Goal: Navigation & Orientation: Find specific page/section

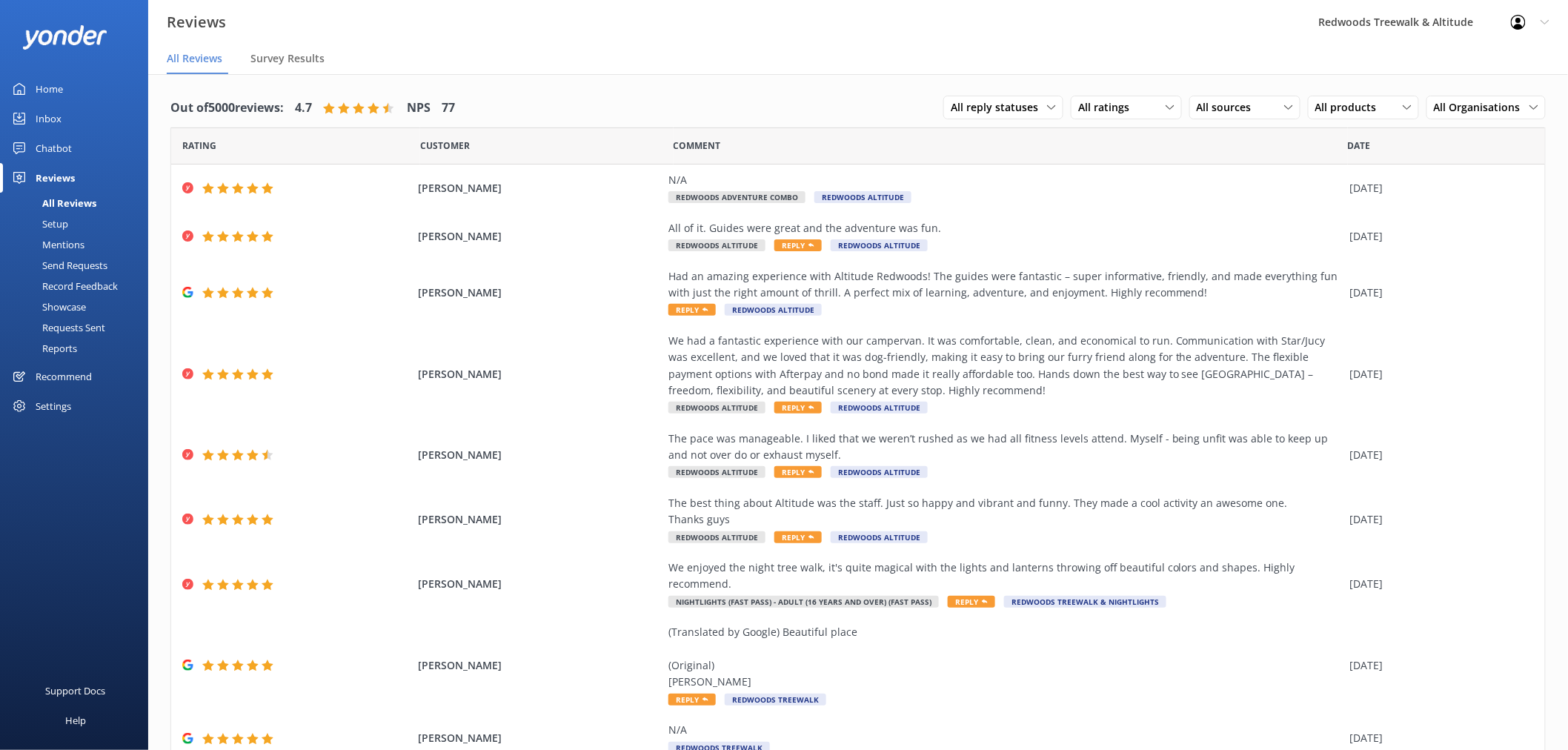
click at [91, 115] on link "Inbox" at bounding box center [74, 119] width 148 height 30
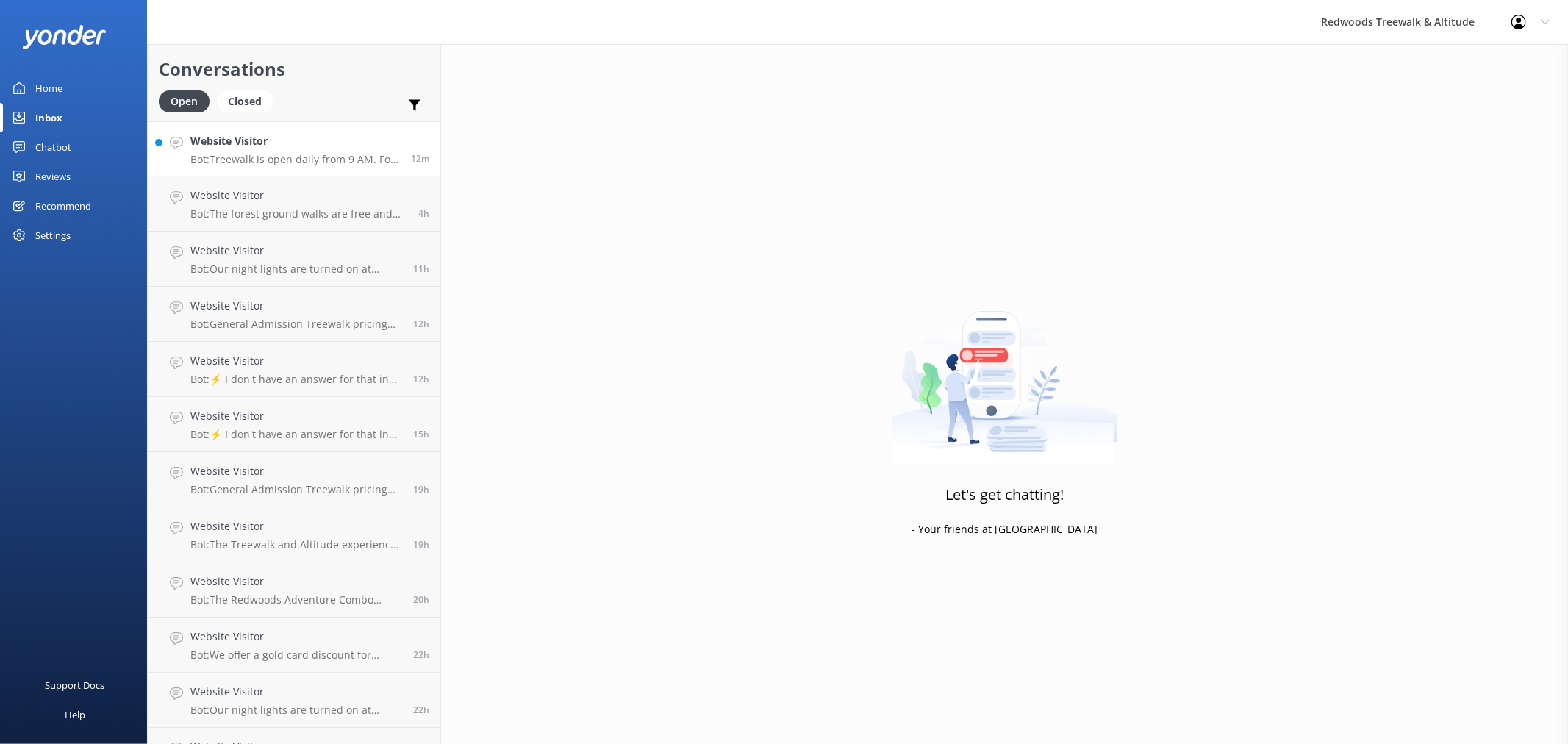
click at [344, 148] on h4 "Website Visitor" at bounding box center [294, 141] width 209 height 16
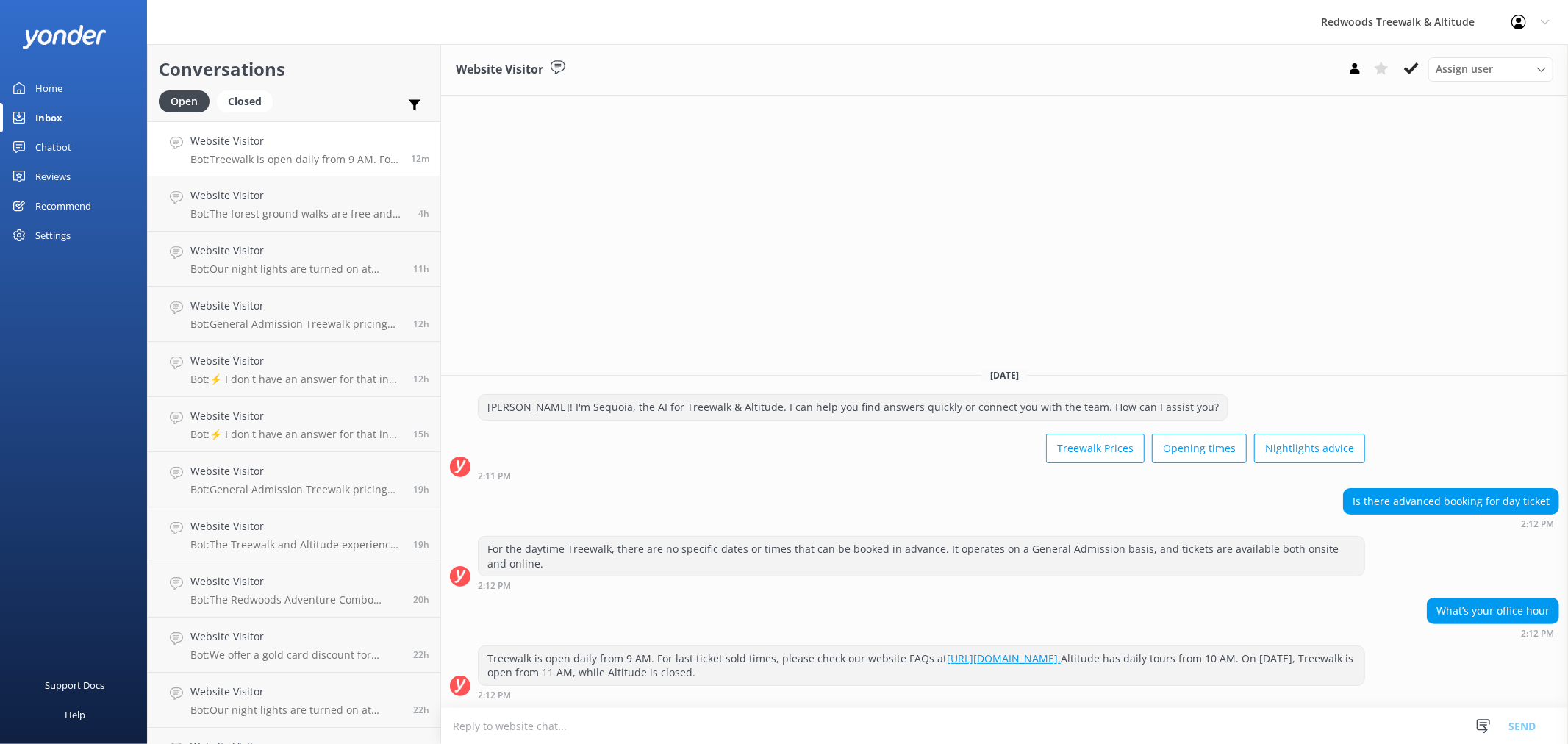
click at [74, 77] on link "Home" at bounding box center [73, 88] width 147 height 30
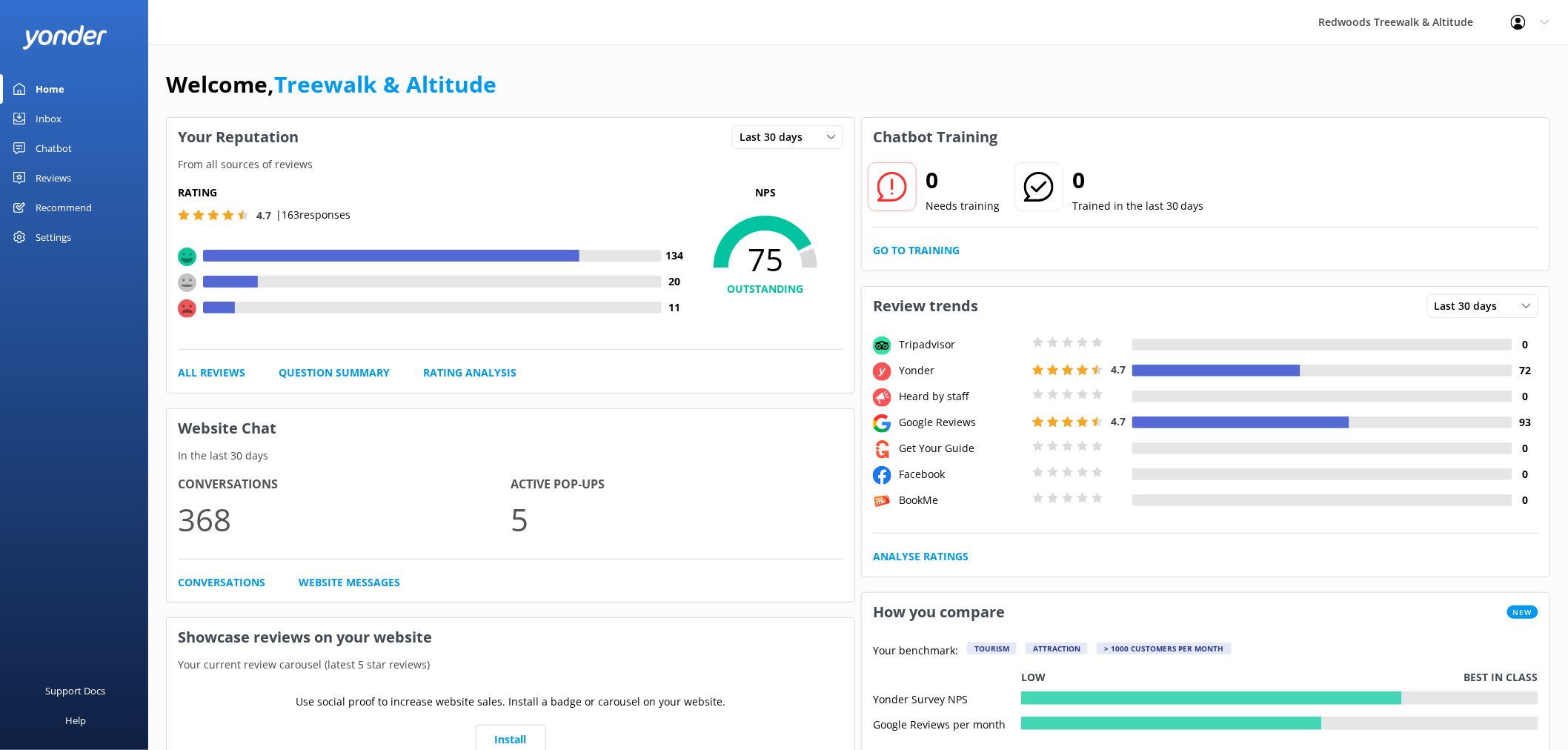
click at [82, 175] on link "Reviews" at bounding box center [74, 178] width 148 height 30
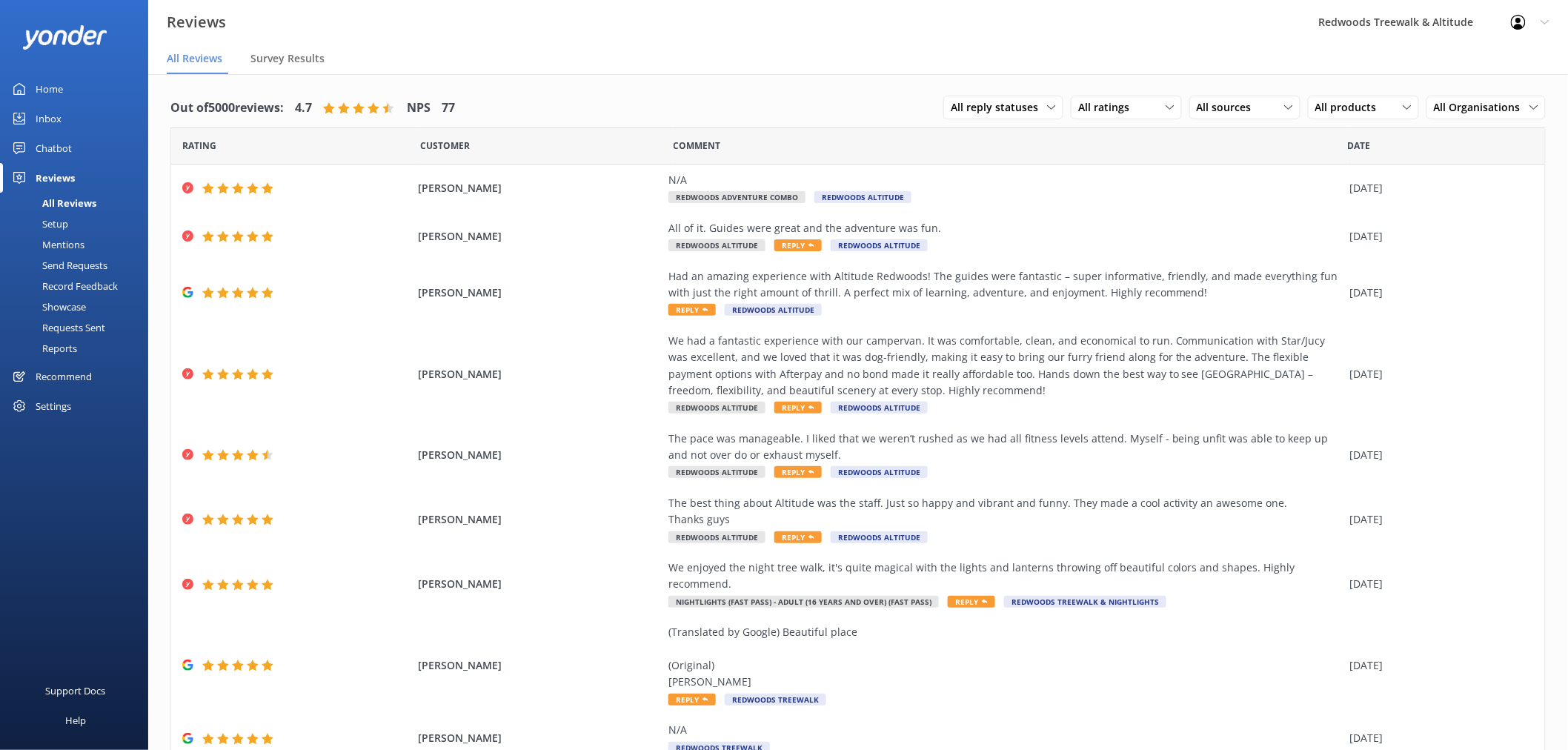
click at [85, 117] on link "Inbox" at bounding box center [74, 119] width 148 height 30
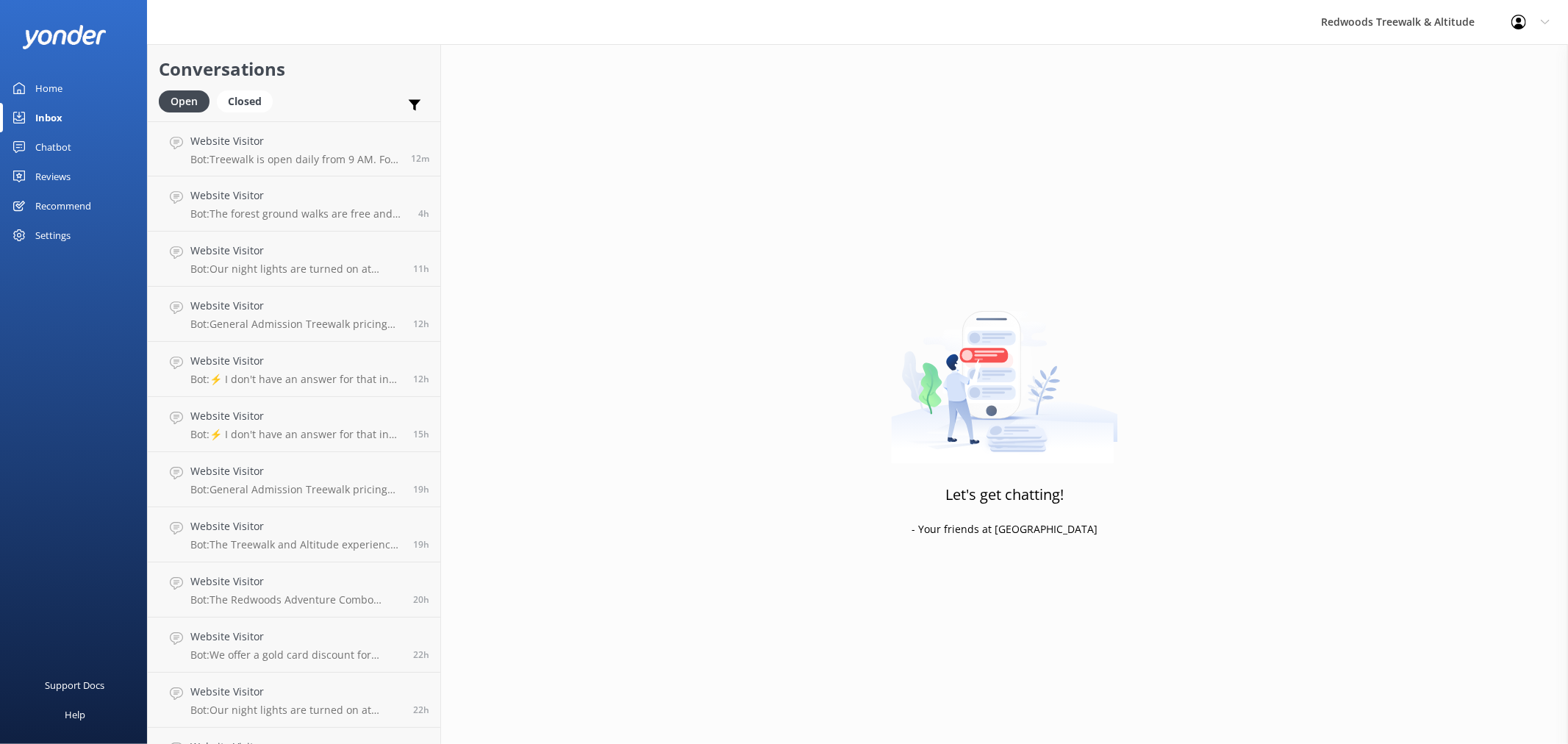
click at [91, 89] on link "Home" at bounding box center [73, 88] width 147 height 30
